Goal: Task Accomplishment & Management: Use online tool/utility

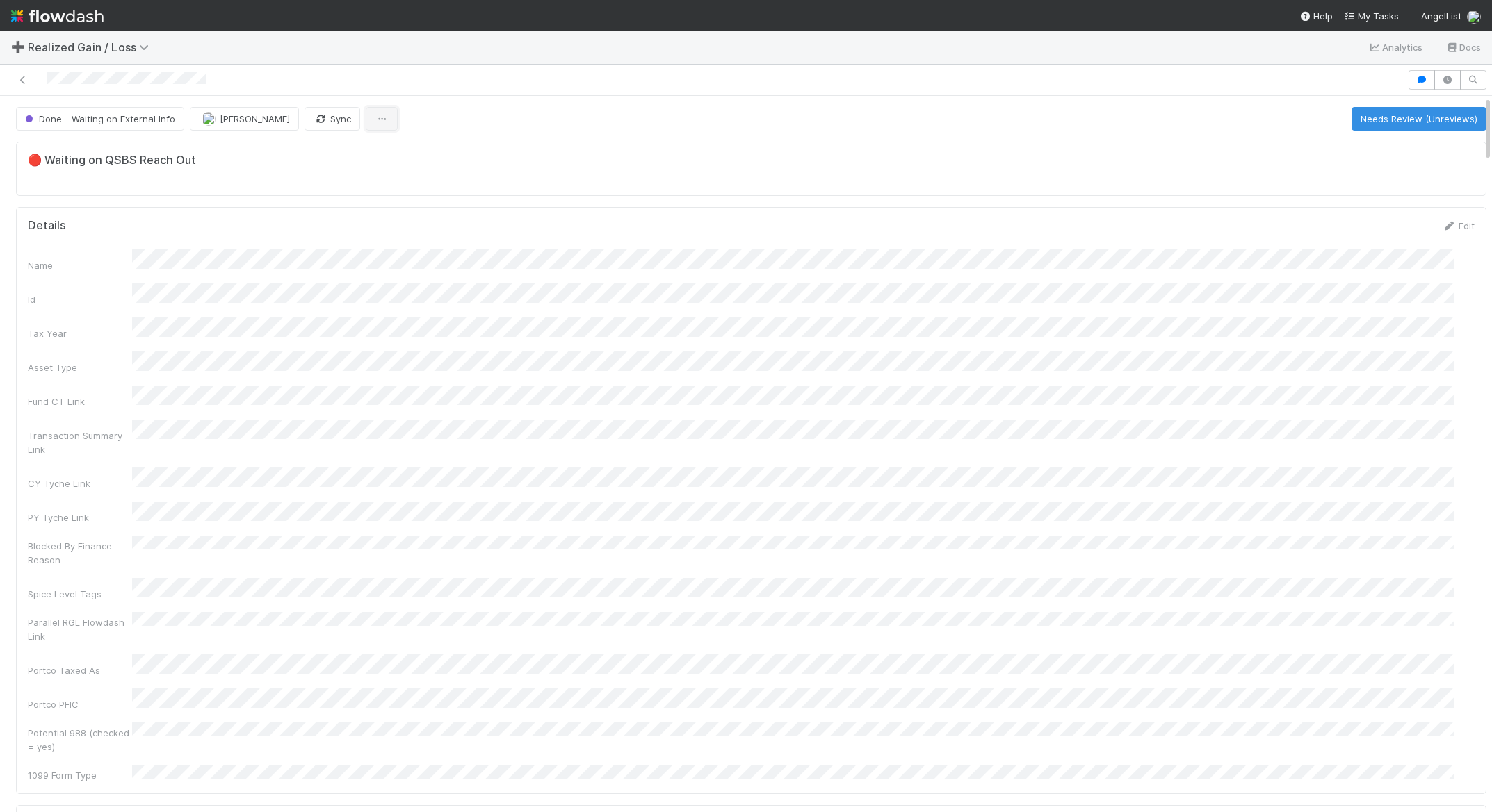
click at [366, 121] on button "button" at bounding box center [382, 118] width 32 height 23
click at [477, 109] on div "Duplicate Delete" at bounding box center [746, 406] width 1492 height 812
click at [122, 123] on div "Done - Waiting on External Info" at bounding box center [103, 118] width 174 height 23
click at [42, 118] on div "Done - Waiting on External Info" at bounding box center [103, 118] width 174 height 23
click at [375, 120] on icon "button" at bounding box center [382, 119] width 14 height 9
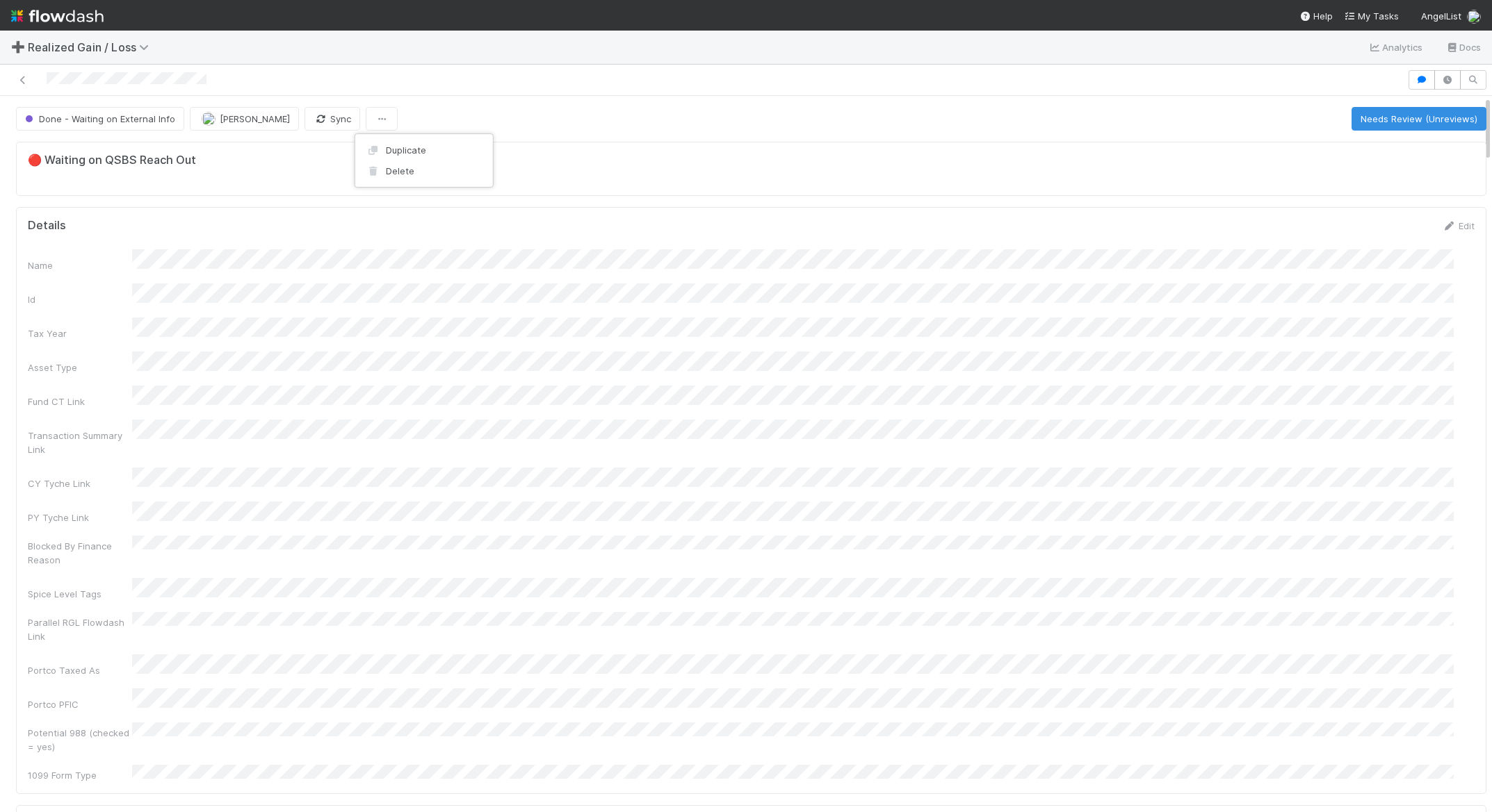
click at [471, 105] on div "Duplicate Delete" at bounding box center [746, 406] width 1492 height 812
click at [23, 79] on icon at bounding box center [23, 80] width 14 height 9
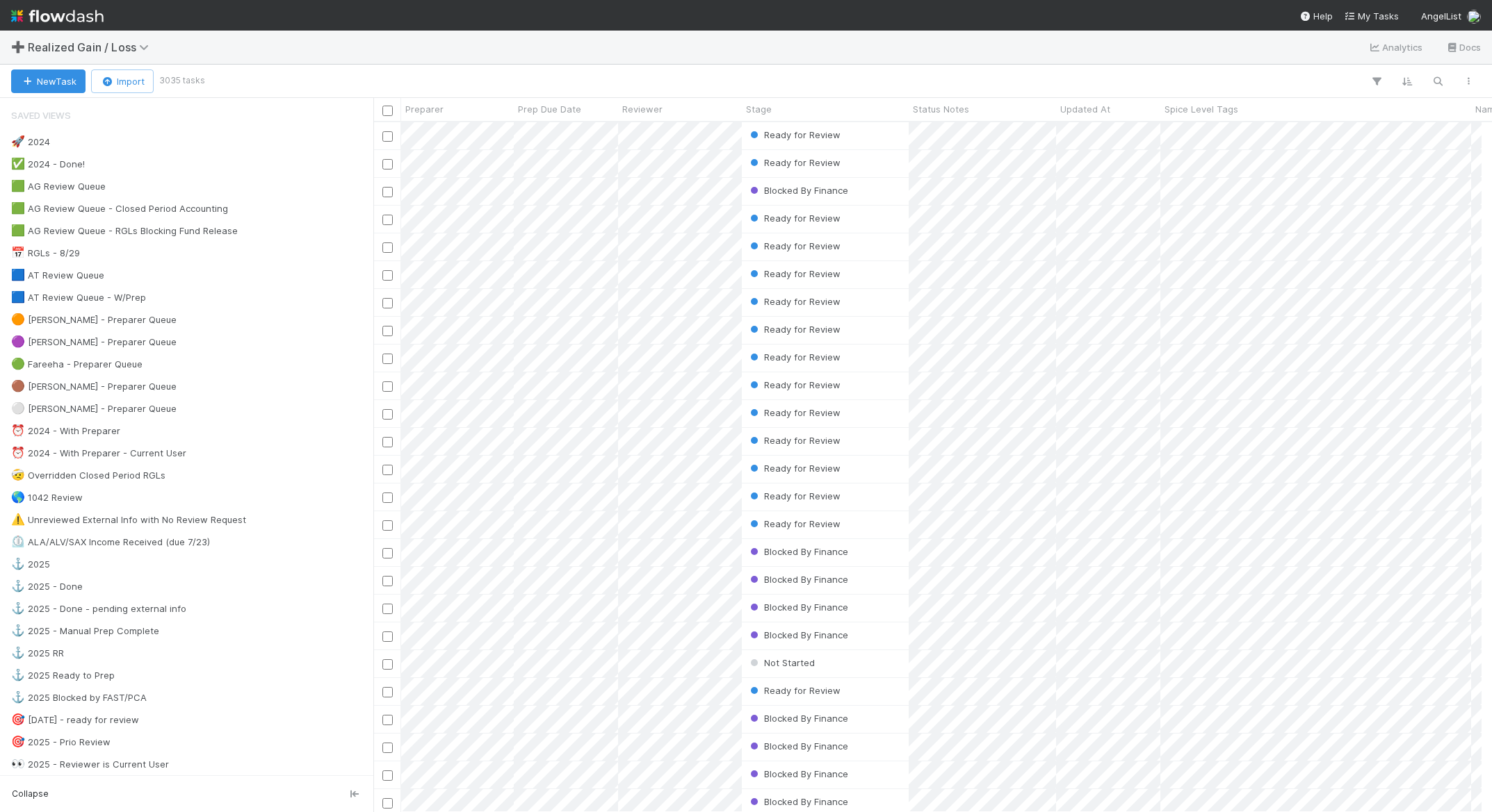
scroll to position [679, 1097]
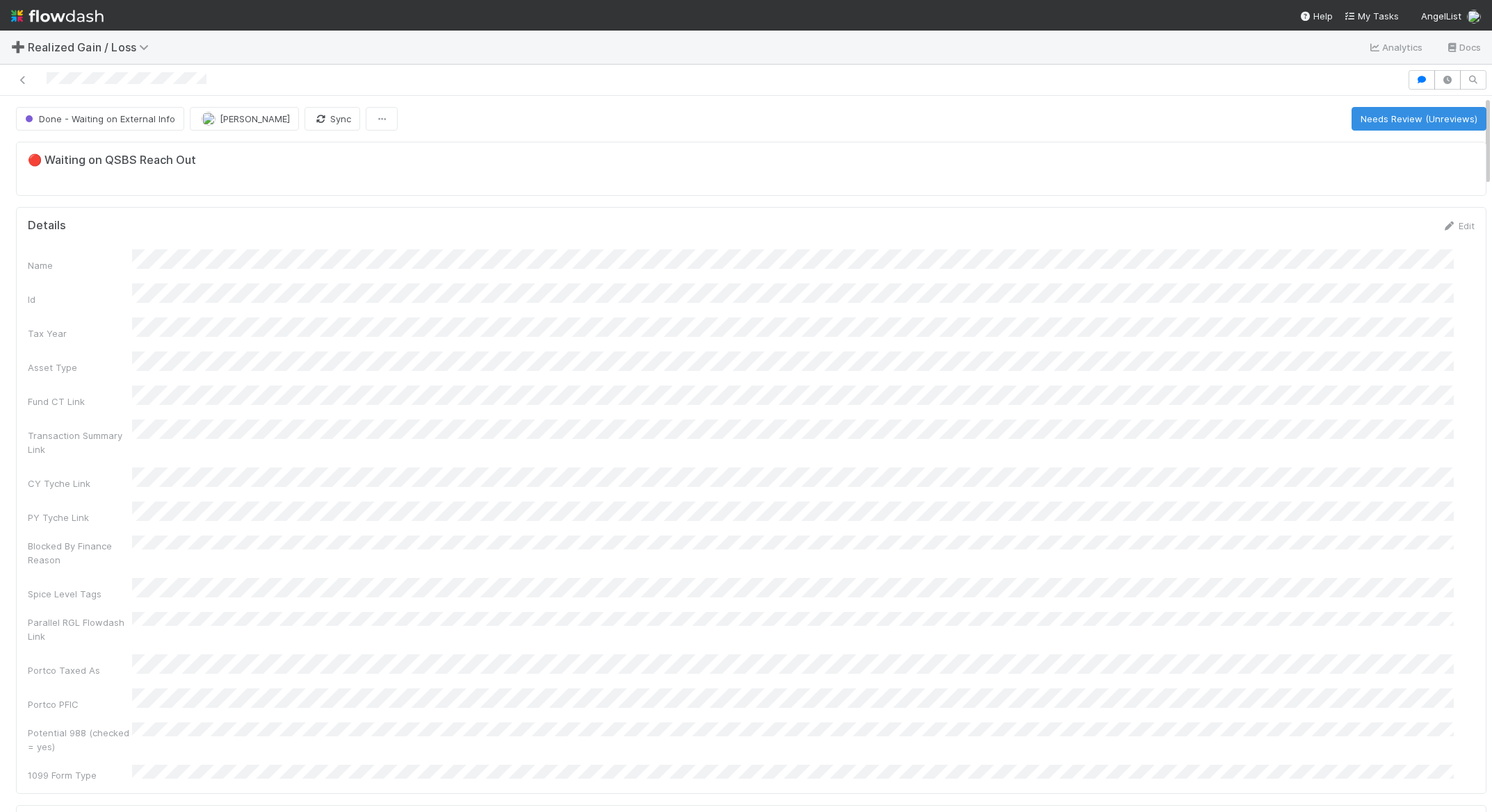
scroll to position [272, 1415]
click at [130, 116] on div "Done - Waiting on External Info" at bounding box center [103, 118] width 174 height 23
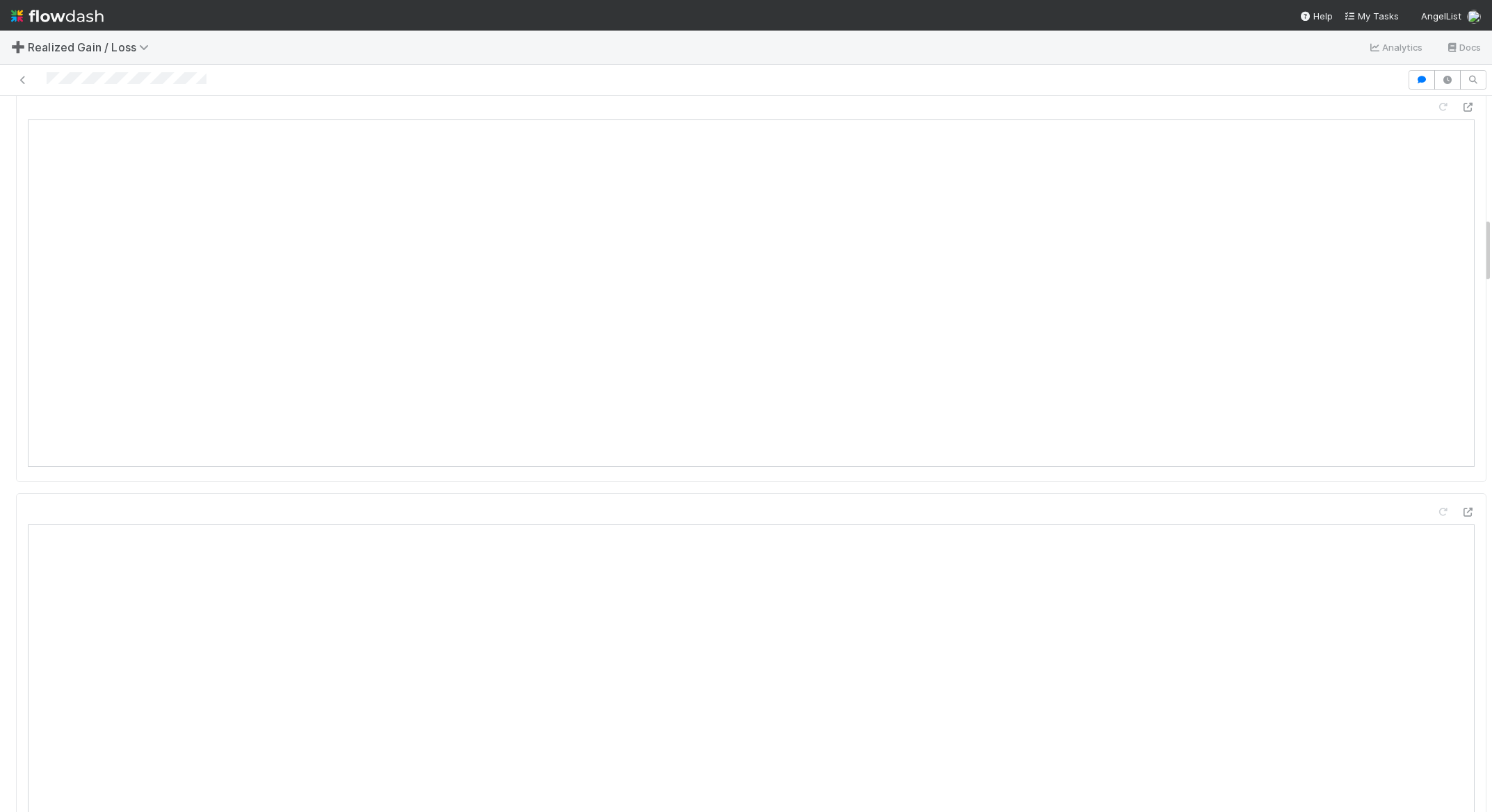
scroll to position [1375, 0]
click at [1461, 370] on icon at bounding box center [1468, 375] width 14 height 9
click at [1461, 382] on icon at bounding box center [1468, 387] width 14 height 9
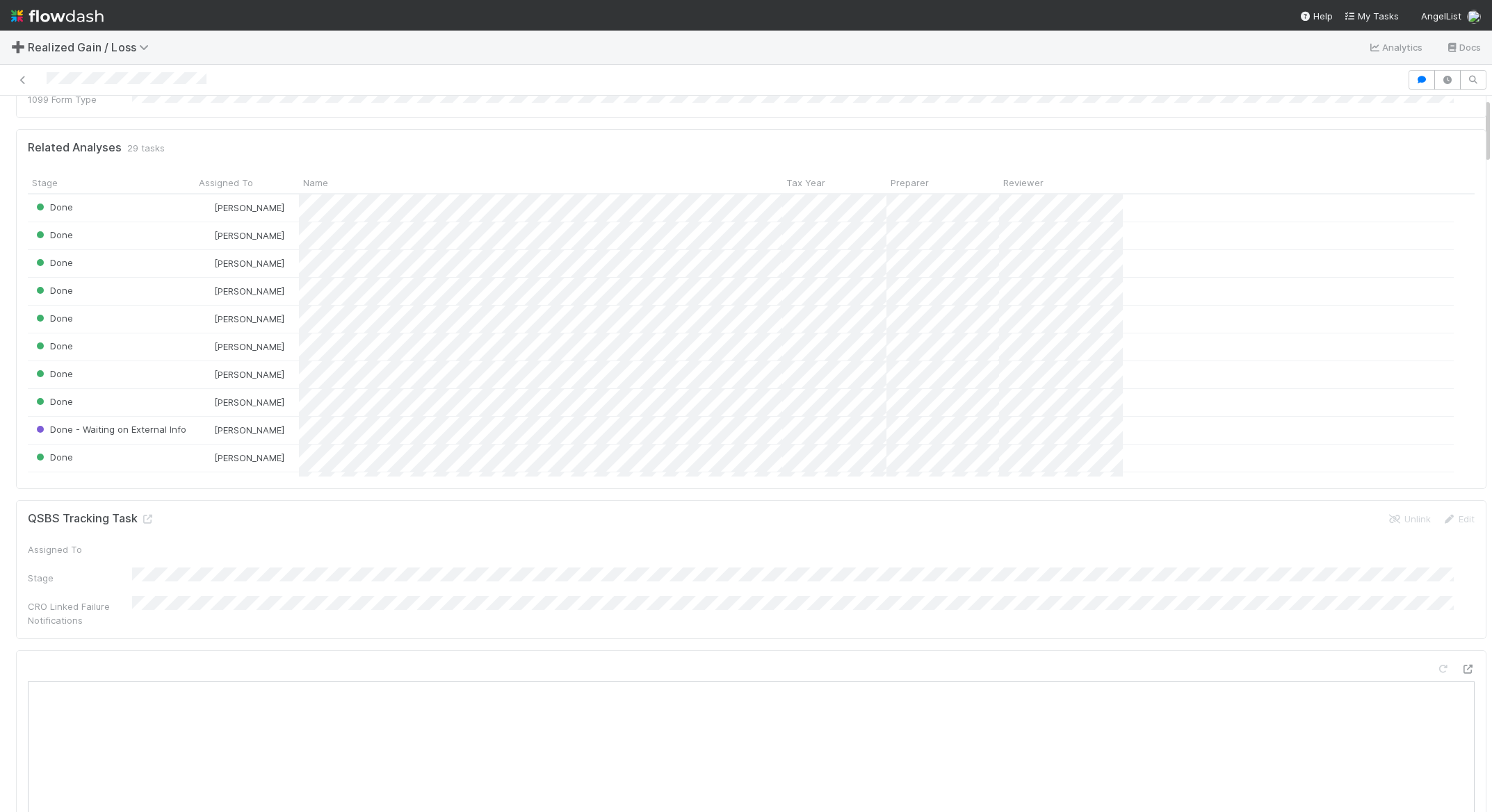
scroll to position [0, 0]
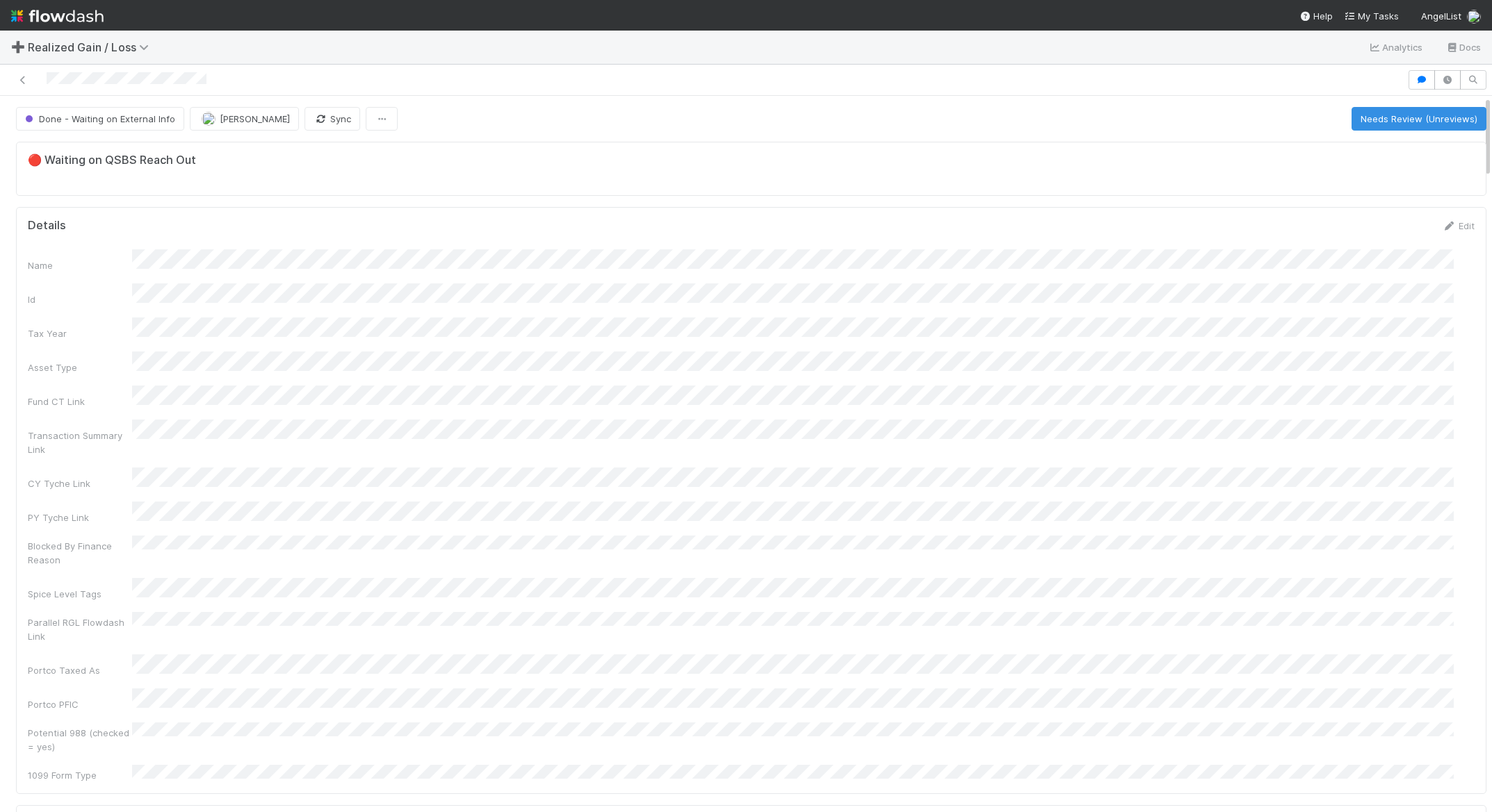
scroll to position [272, 1415]
click at [1427, 236] on button "Cancel" at bounding box center [1450, 230] width 48 height 23
click at [428, 77] on div at bounding box center [703, 79] width 1396 height 20
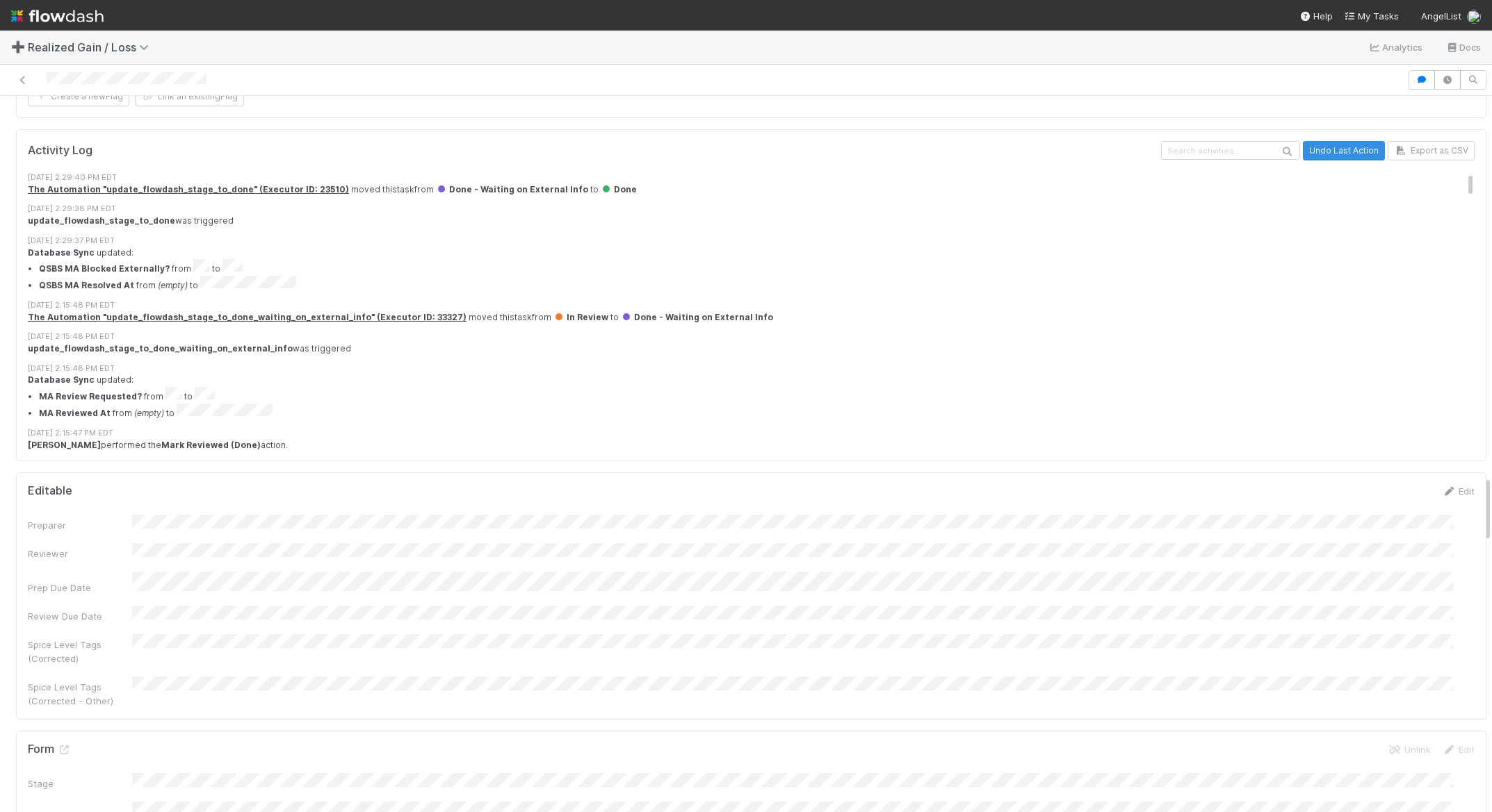
scroll to position [4075, 0]
